Goal: Information Seeking & Learning: Learn about a topic

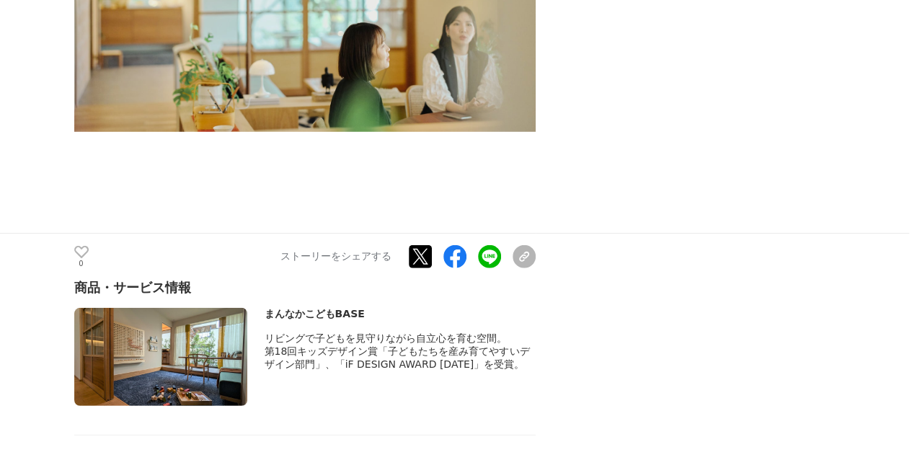
scroll to position [7357, 0]
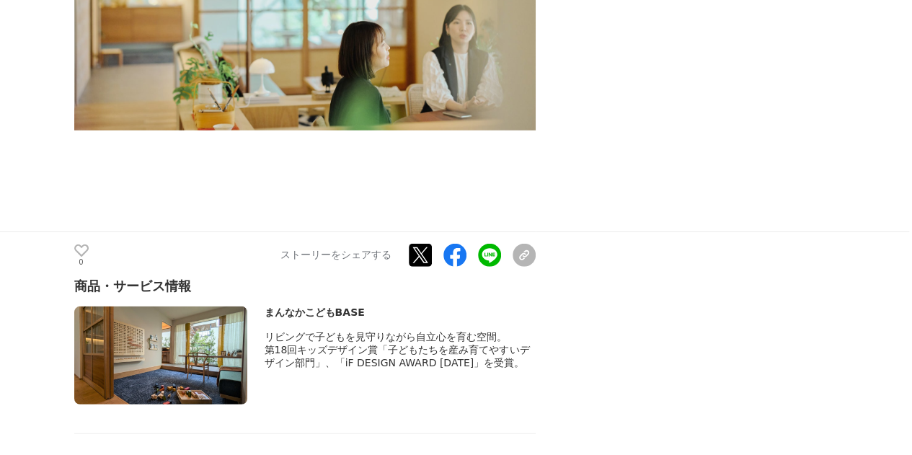
click at [238, 307] on img at bounding box center [160, 356] width 173 height 98
click at [381, 344] on span "第18回キッズデザイン賞「子どもたちを産み育てやすいデザイン部門」、「iF DESIGN AWARD [DATE]」を受賞。" at bounding box center [397, 356] width 265 height 25
click at [314, 307] on div "まんなかこどもBASE" at bounding box center [400, 313] width 271 height 13
click at [213, 307] on img at bounding box center [160, 356] width 173 height 98
click at [140, 307] on img at bounding box center [160, 356] width 173 height 98
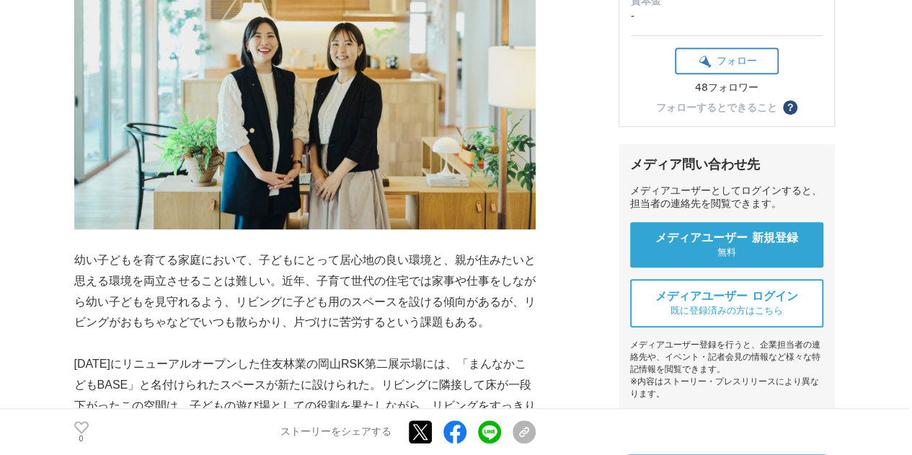
scroll to position [0, 0]
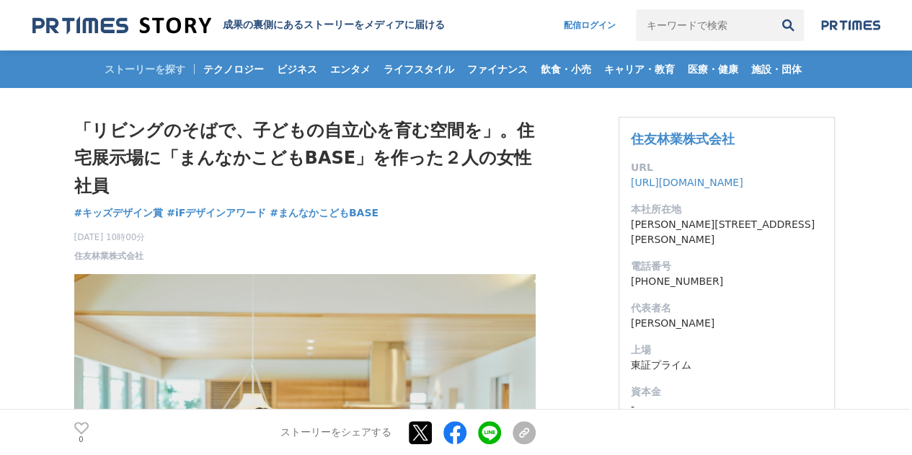
click at [155, 34] on img at bounding box center [121, 25] width 179 height 19
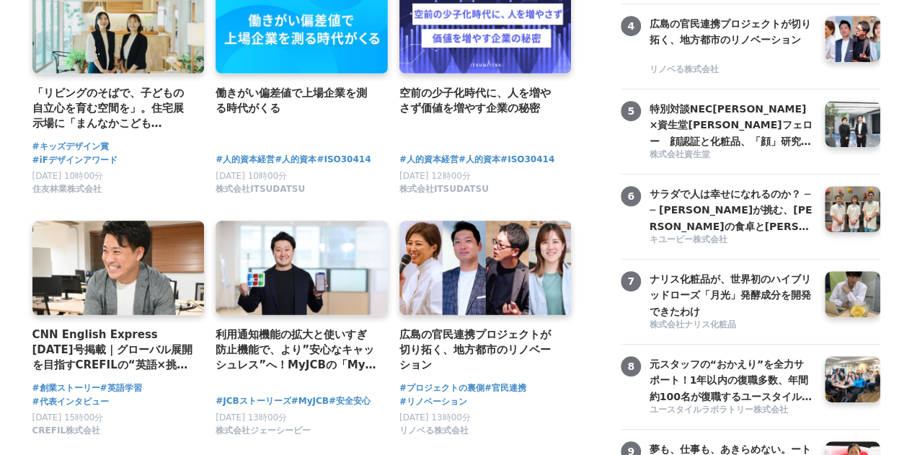
scroll to position [433, 0]
